Goal: Information Seeking & Learning: Learn about a topic

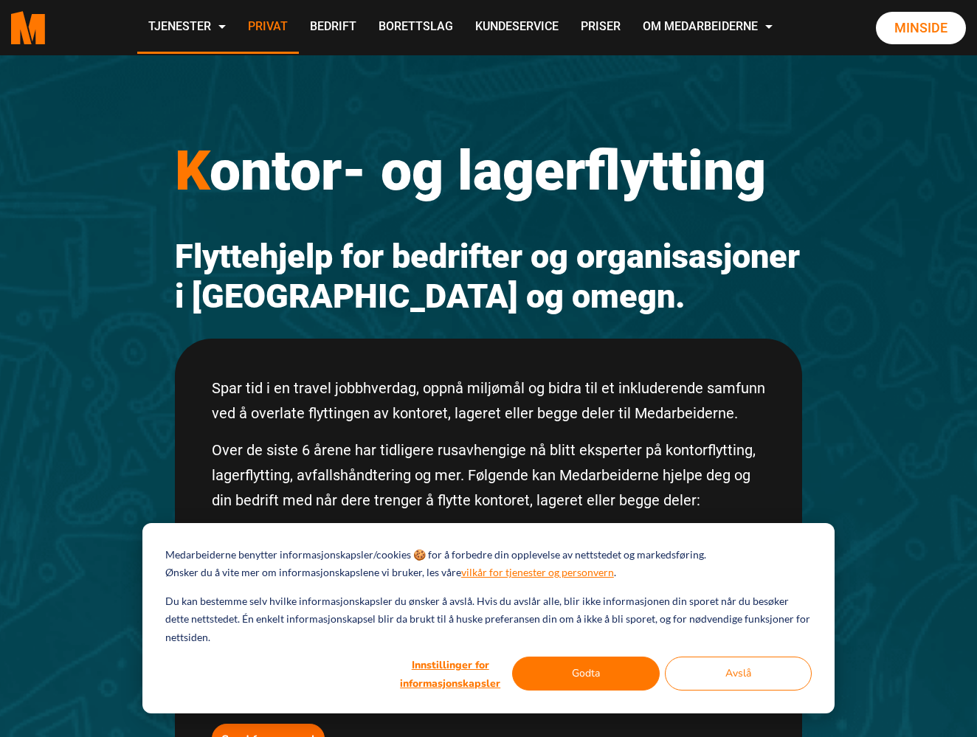
click at [299, 18] on link "Privat" at bounding box center [268, 27] width 62 height 52
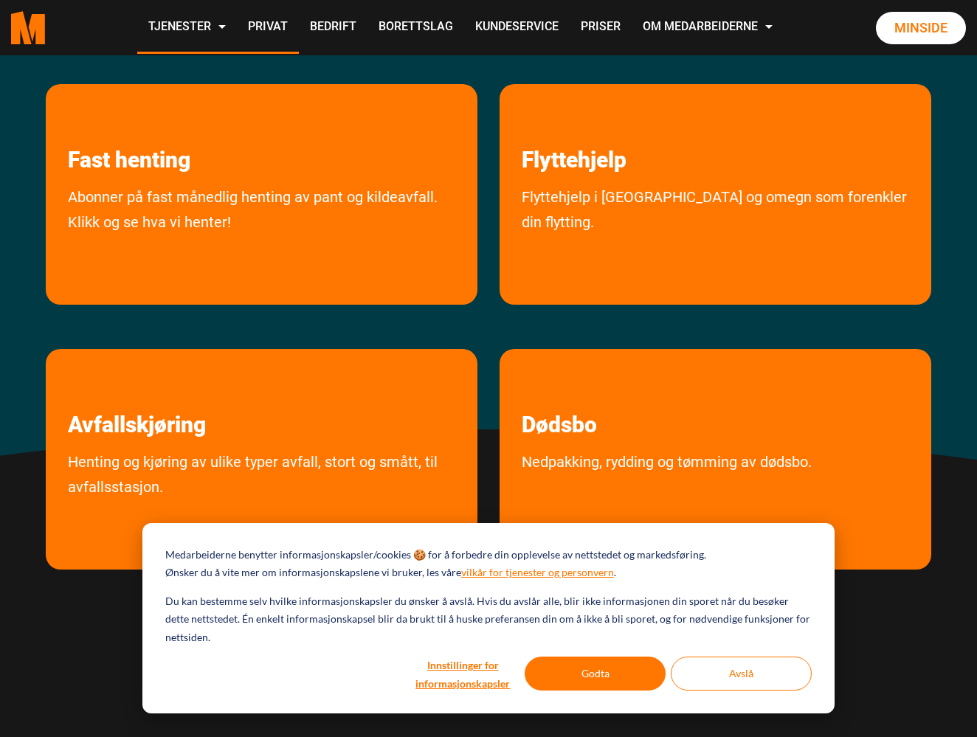
scroll to position [293, 0]
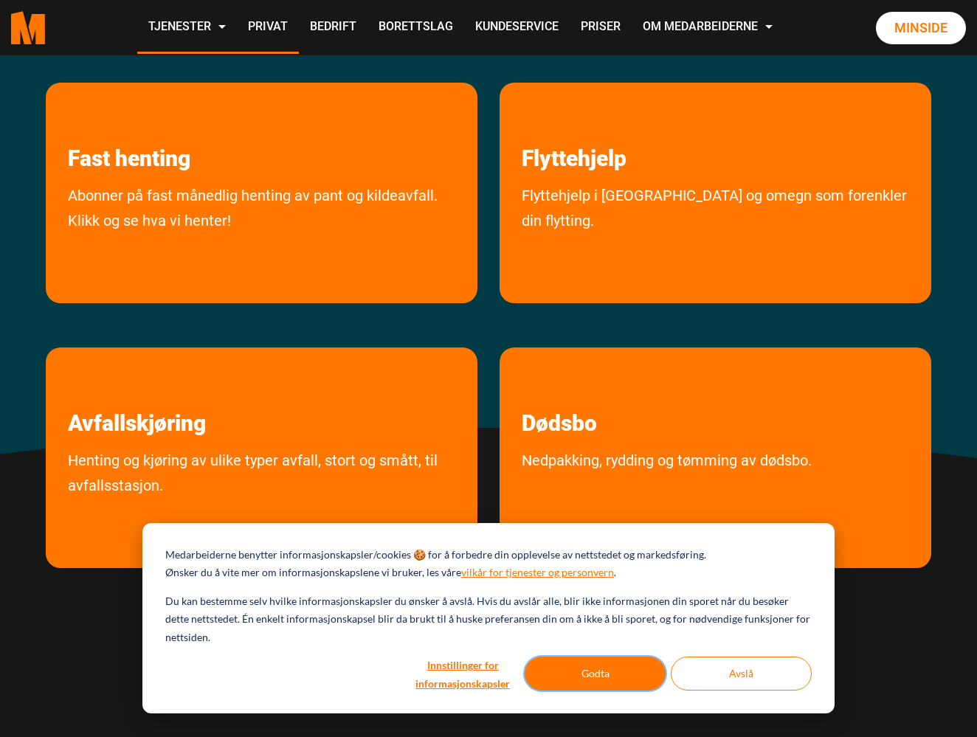
click at [634, 684] on button "Godta" at bounding box center [594, 674] width 141 height 34
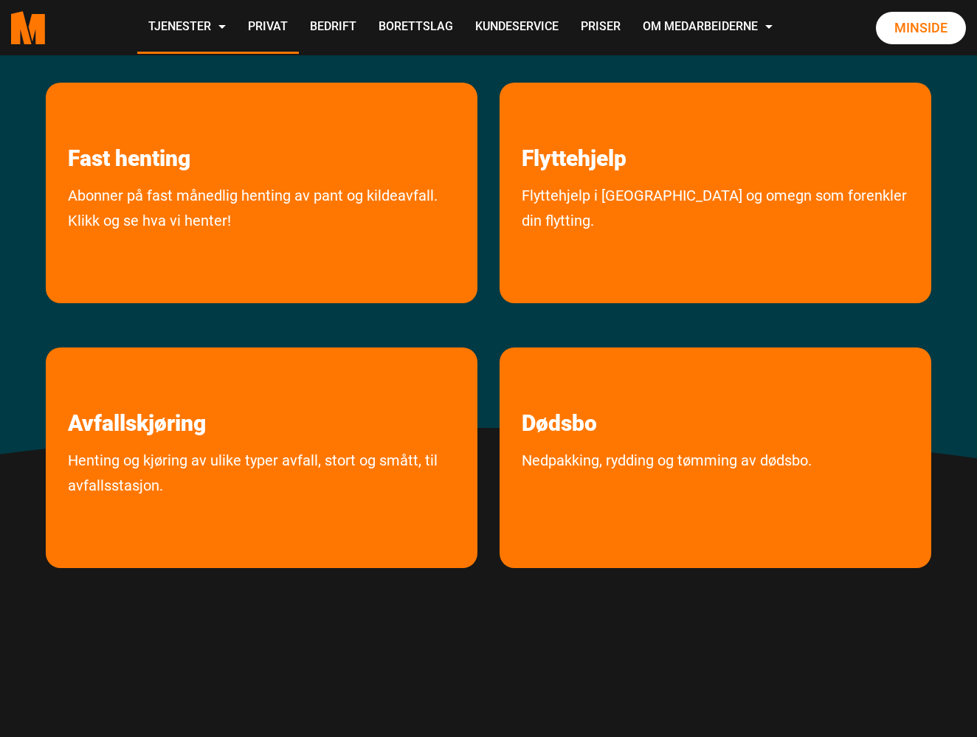
scroll to position [0, 0]
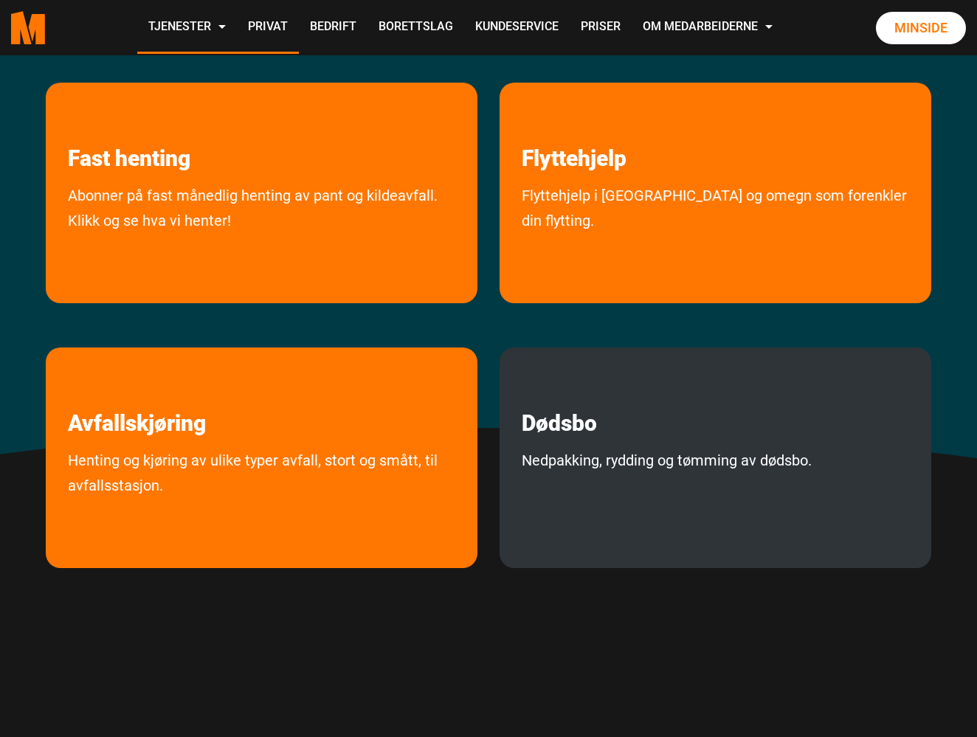
click at [659, 491] on link "Nedpakking, rydding og tømming av dødsbo." at bounding box center [666, 492] width 334 height 88
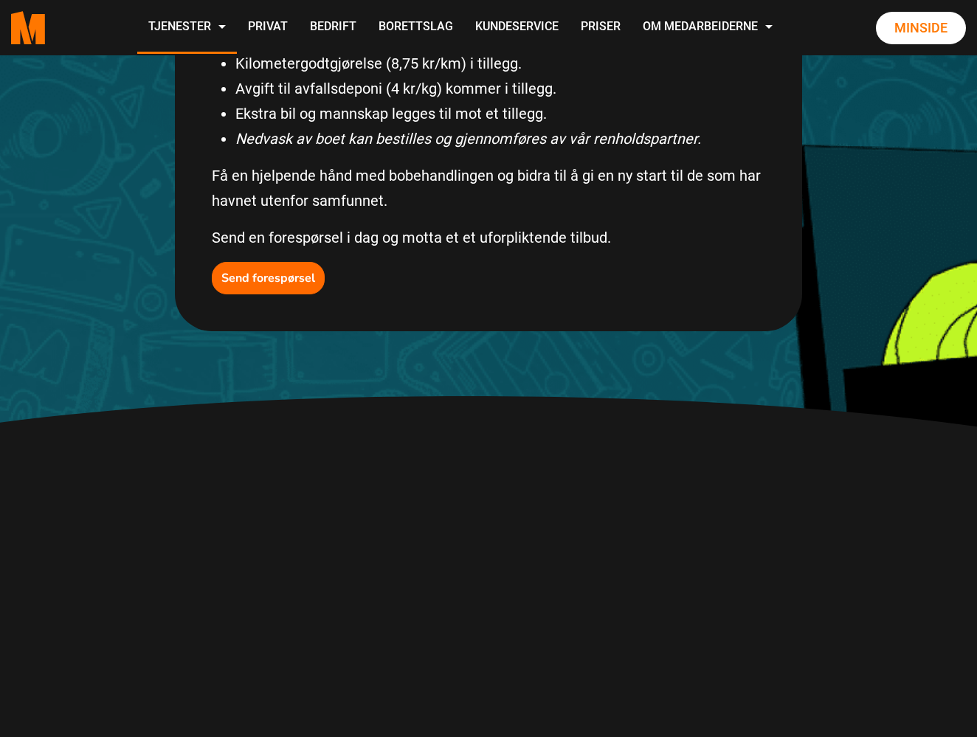
scroll to position [661, 0]
